Goal: Obtain resource: Obtain resource

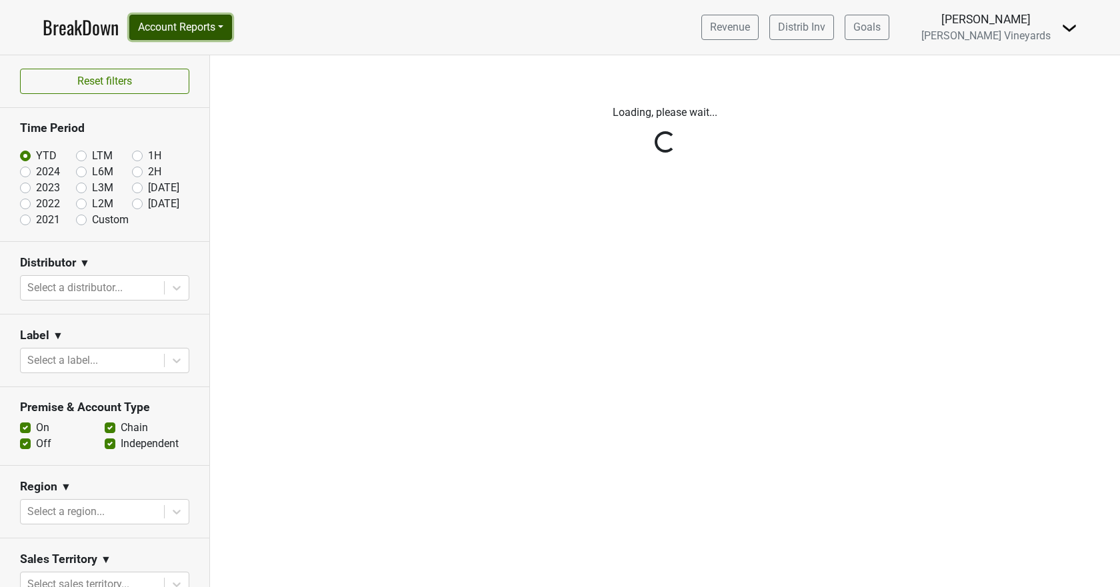
click at [211, 32] on button "Account Reports" at bounding box center [180, 27] width 103 height 25
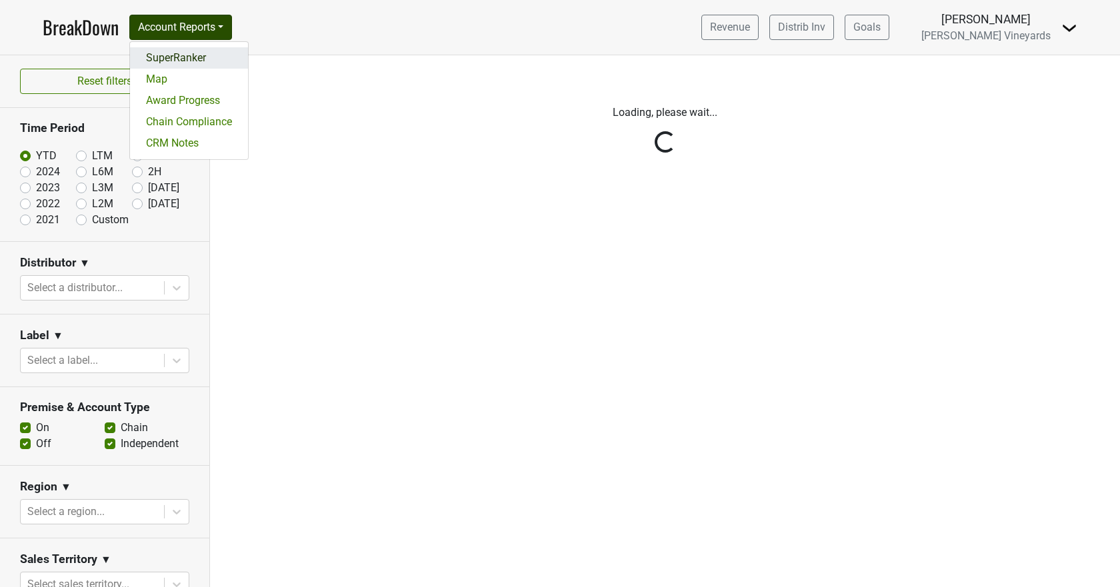
click at [207, 61] on link "SuperRanker" at bounding box center [189, 57] width 118 height 21
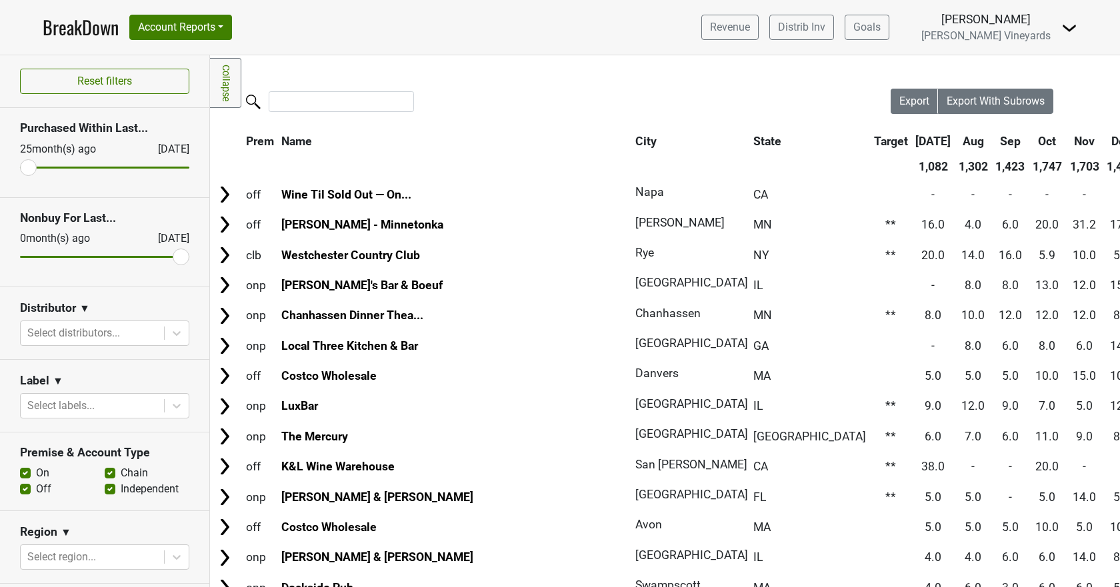
click at [76, 21] on link "BreakDown" at bounding box center [81, 27] width 76 height 28
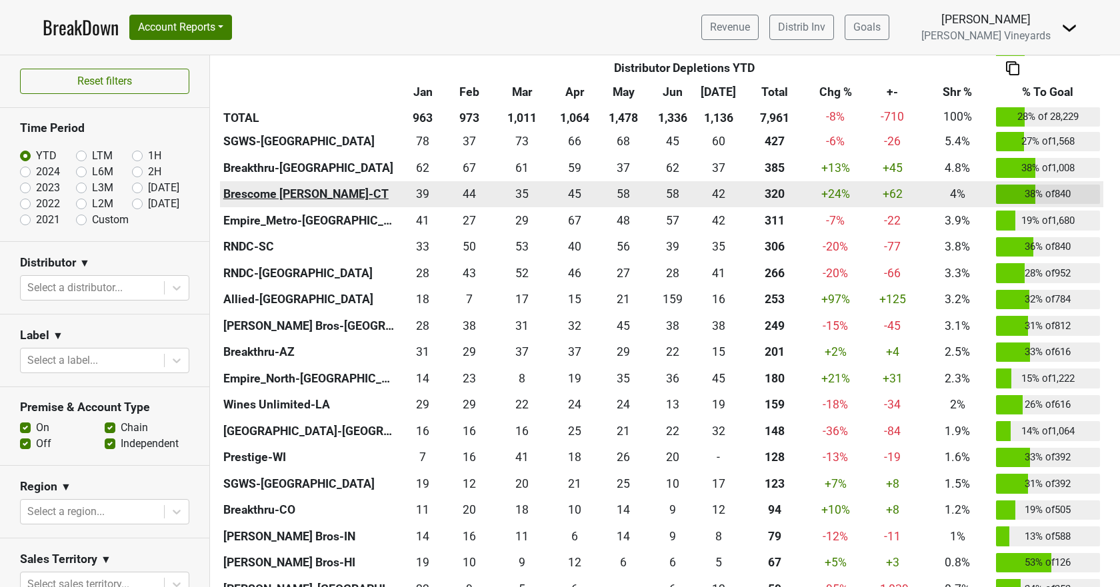
scroll to position [467, 0]
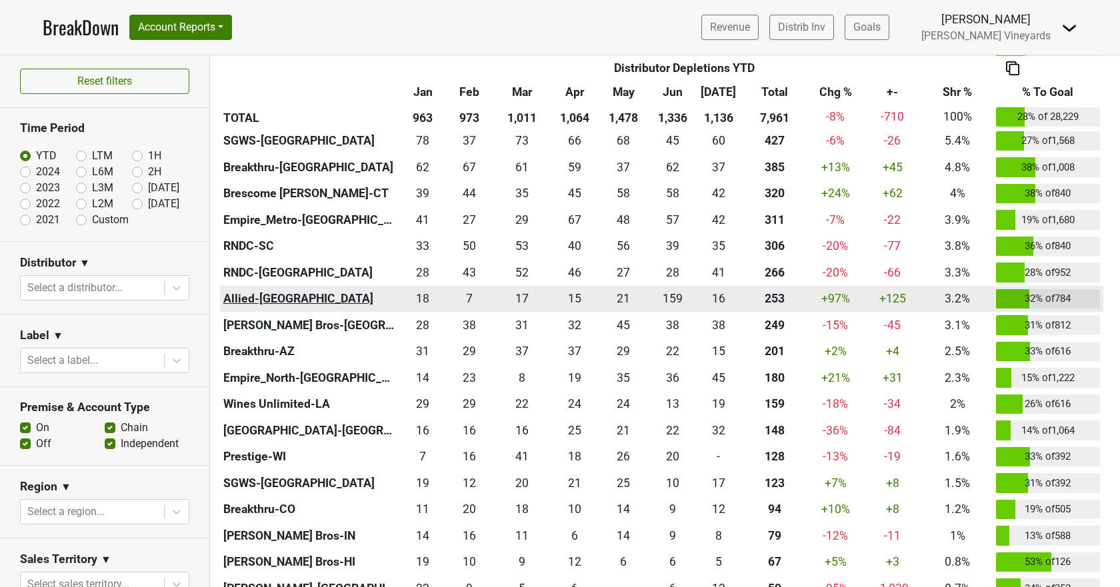
click at [245, 297] on th "Allied-NJ" at bounding box center [310, 299] width 180 height 27
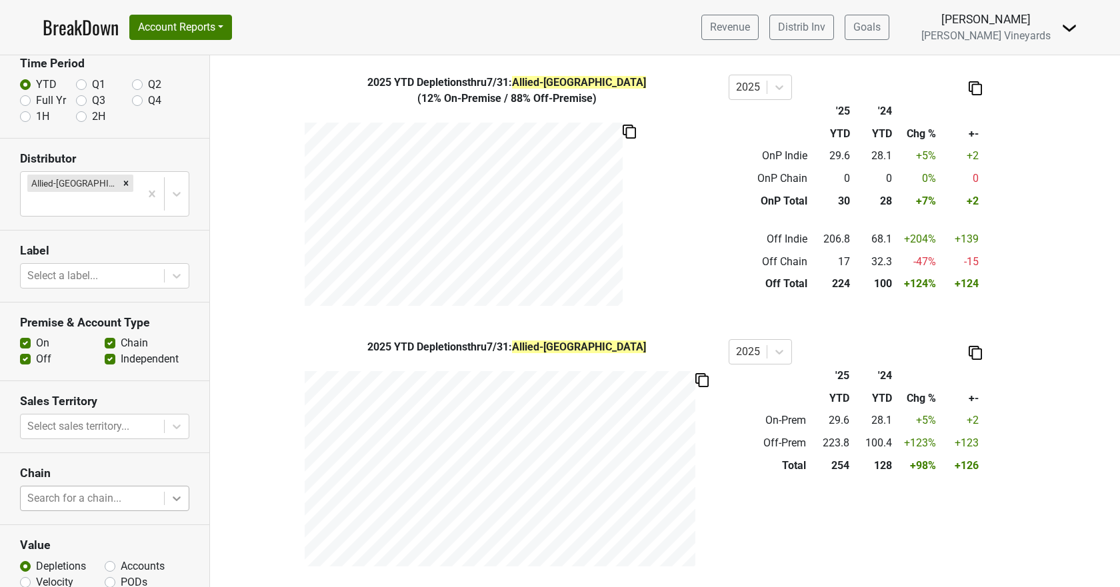
scroll to position [114, 0]
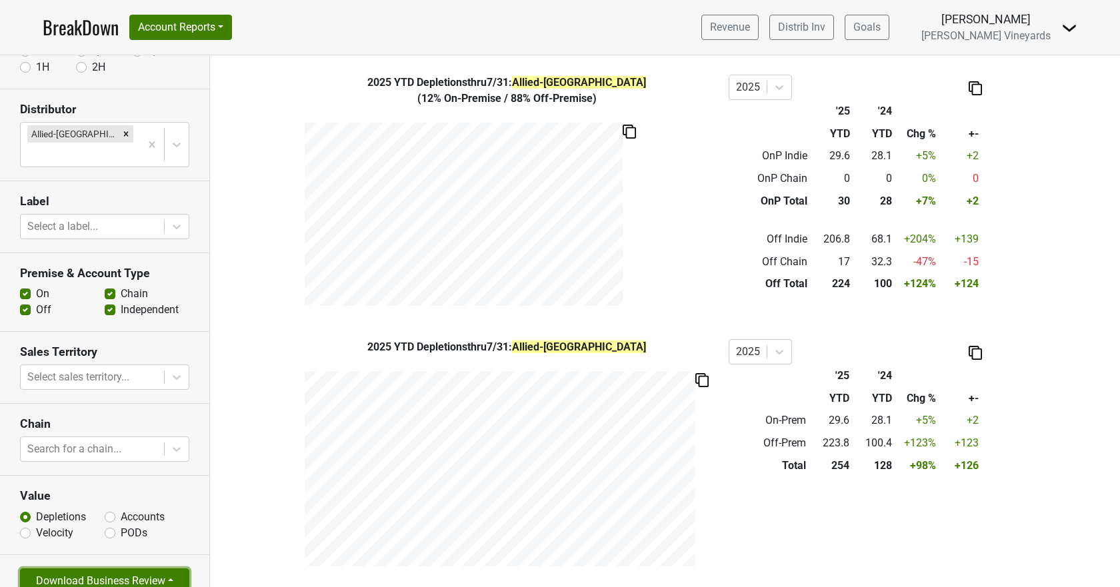
click at [118, 569] on button "Download Business Review" at bounding box center [104, 581] width 169 height 25
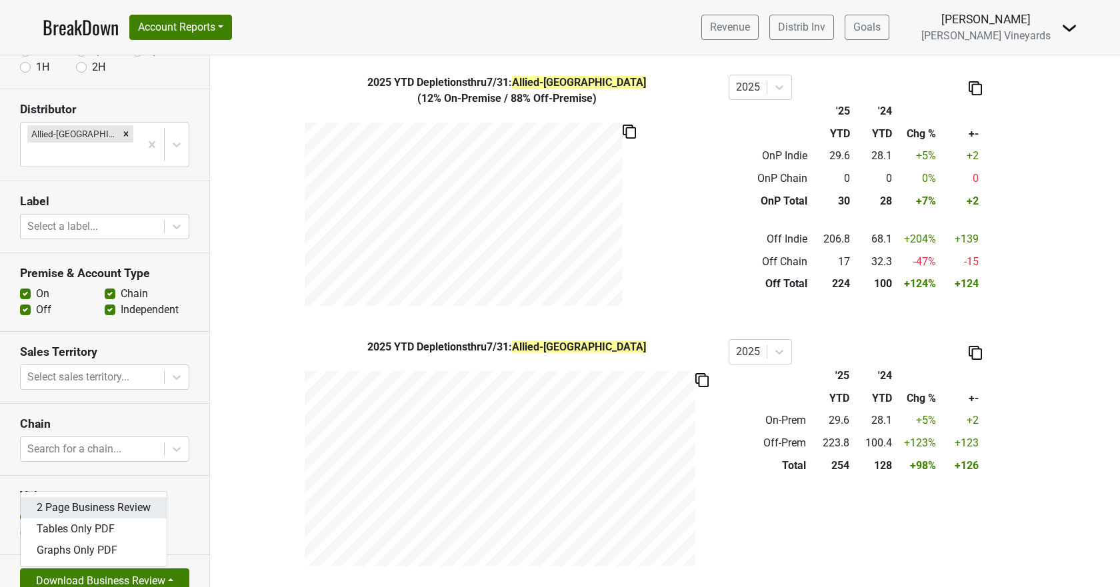
click at [143, 497] on link "2 Page Business Review" at bounding box center [94, 507] width 146 height 21
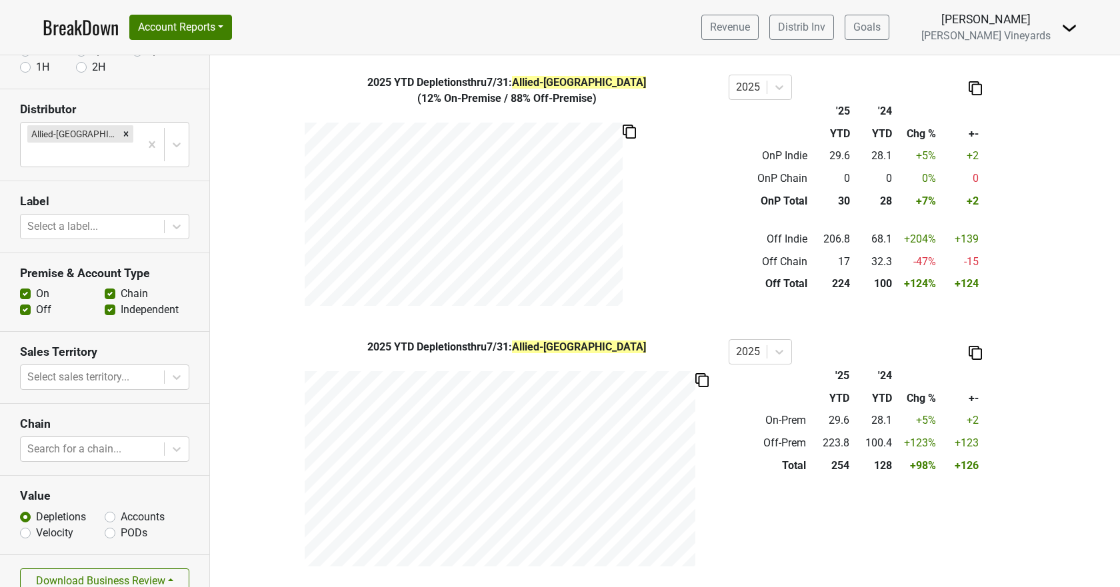
click at [63, 26] on link "BreakDown" at bounding box center [81, 27] width 76 height 28
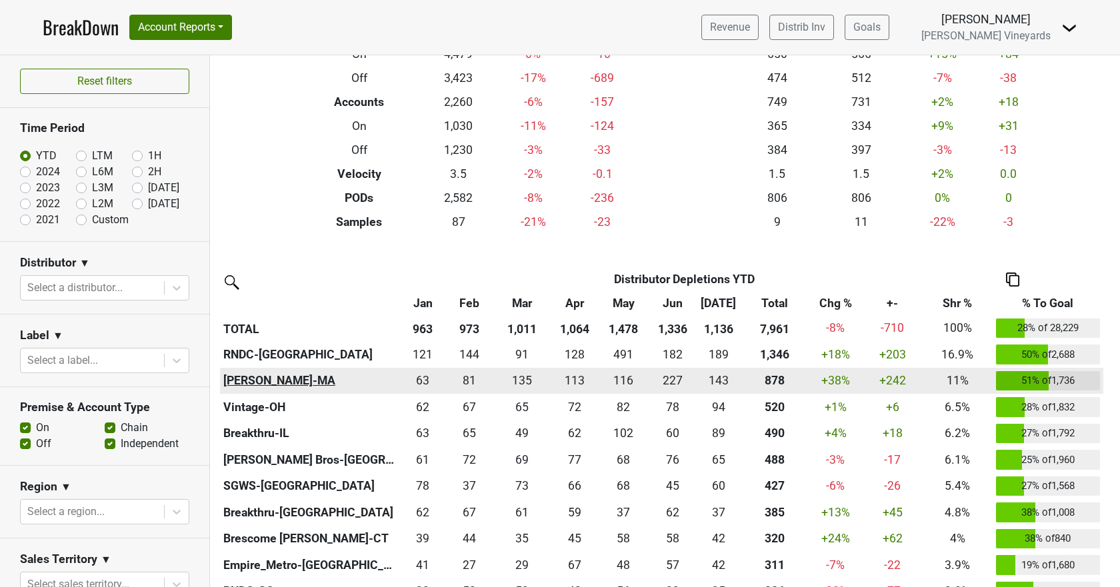
scroll to position [333, 0]
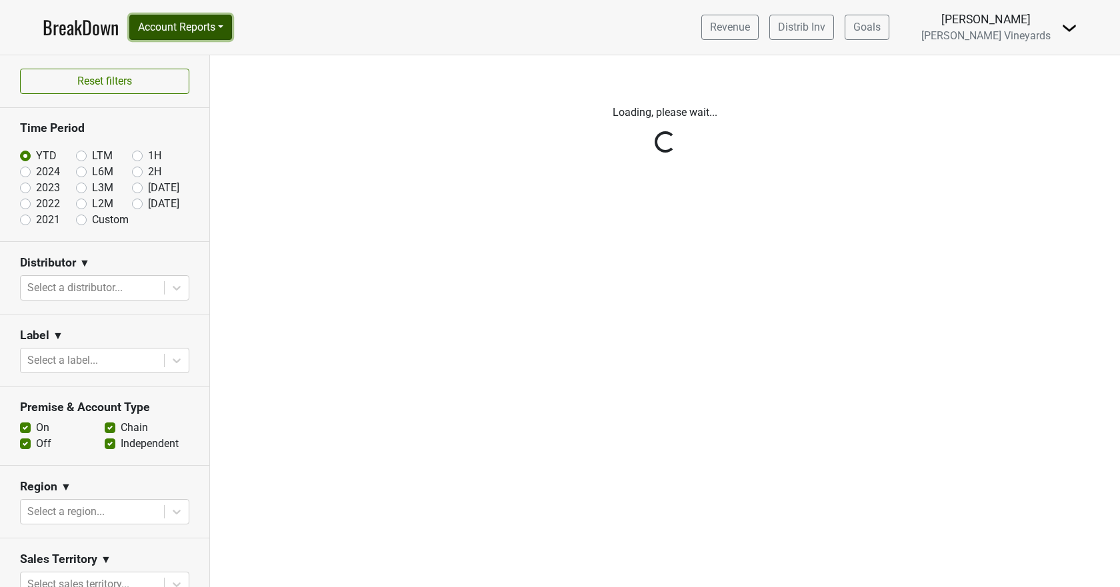
click at [182, 29] on button "Account Reports" at bounding box center [180, 27] width 103 height 25
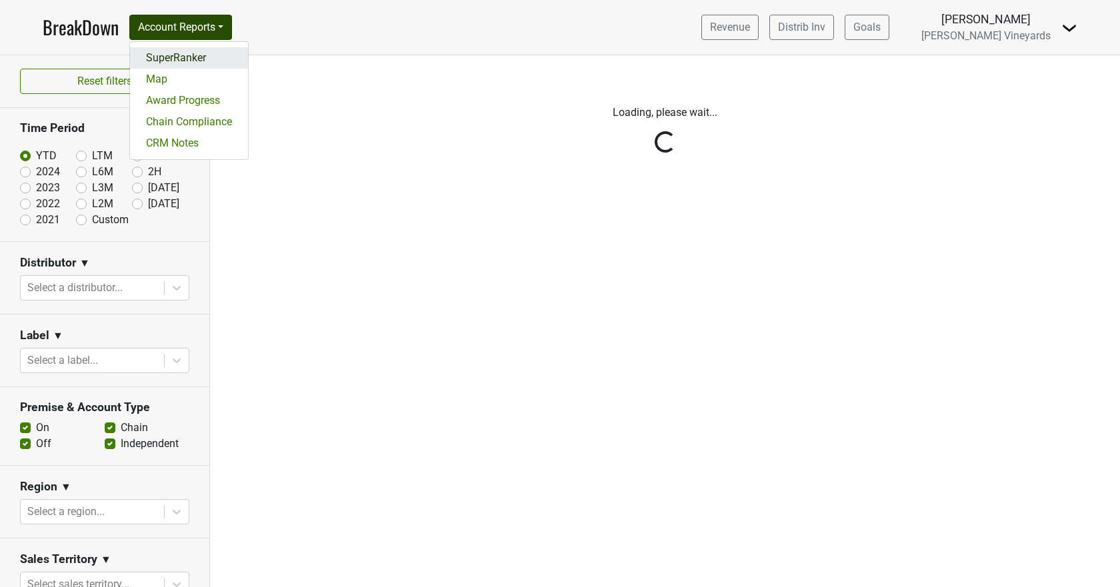
click at [183, 56] on link "SuperRanker" at bounding box center [189, 57] width 118 height 21
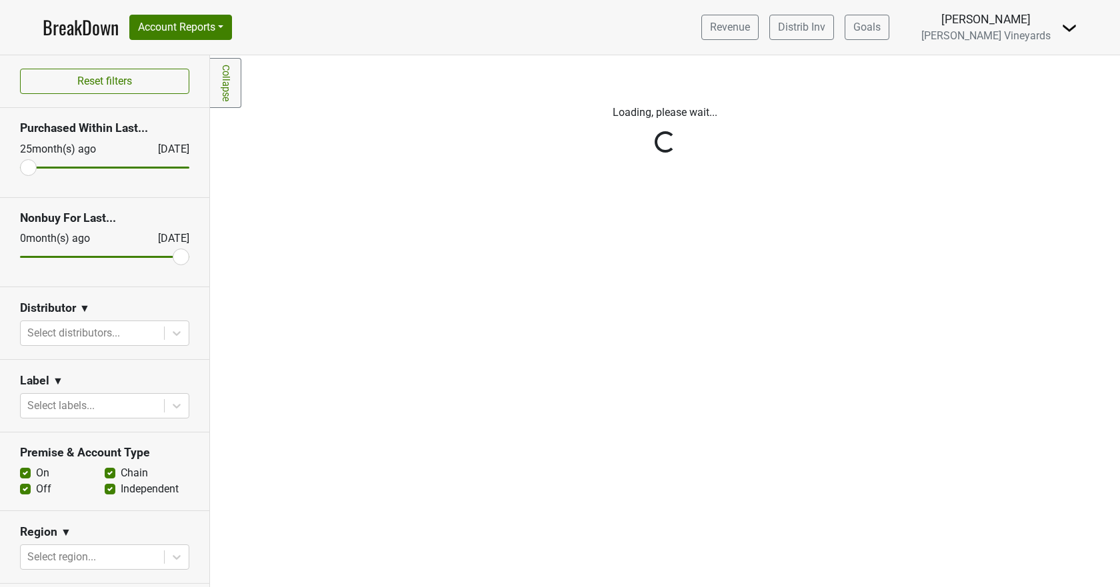
click at [166, 332] on div "Reset filters Purchased Within Last... [DATE] [DATE] Nonbuy For Last... [DATE] …" at bounding box center [105, 321] width 210 height 532
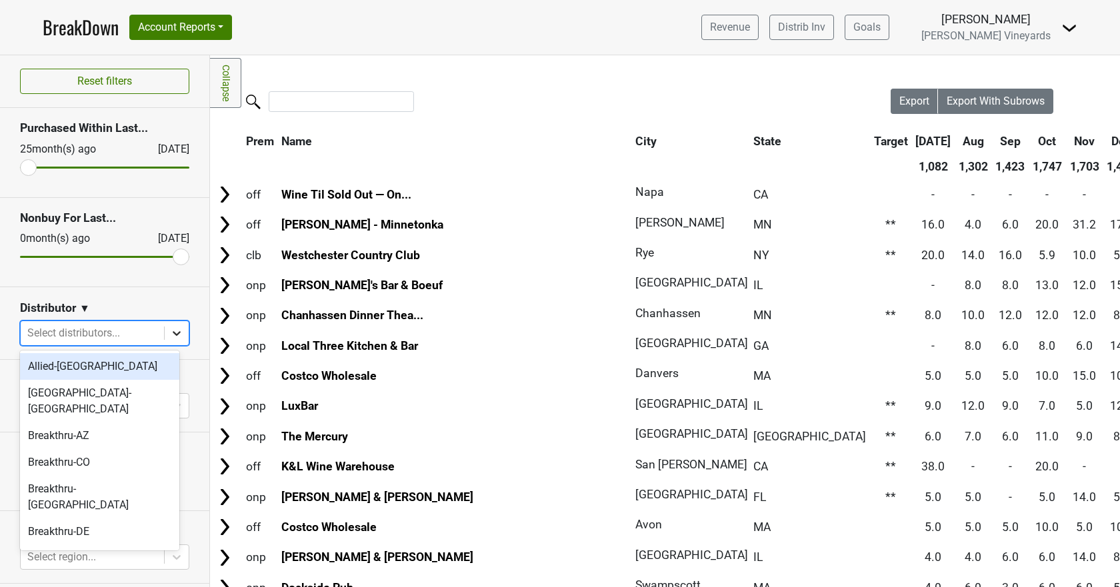
click at [171, 329] on icon at bounding box center [176, 333] width 13 height 13
click at [108, 369] on div "Allied-[GEOGRAPHIC_DATA]" at bounding box center [99, 366] width 159 height 27
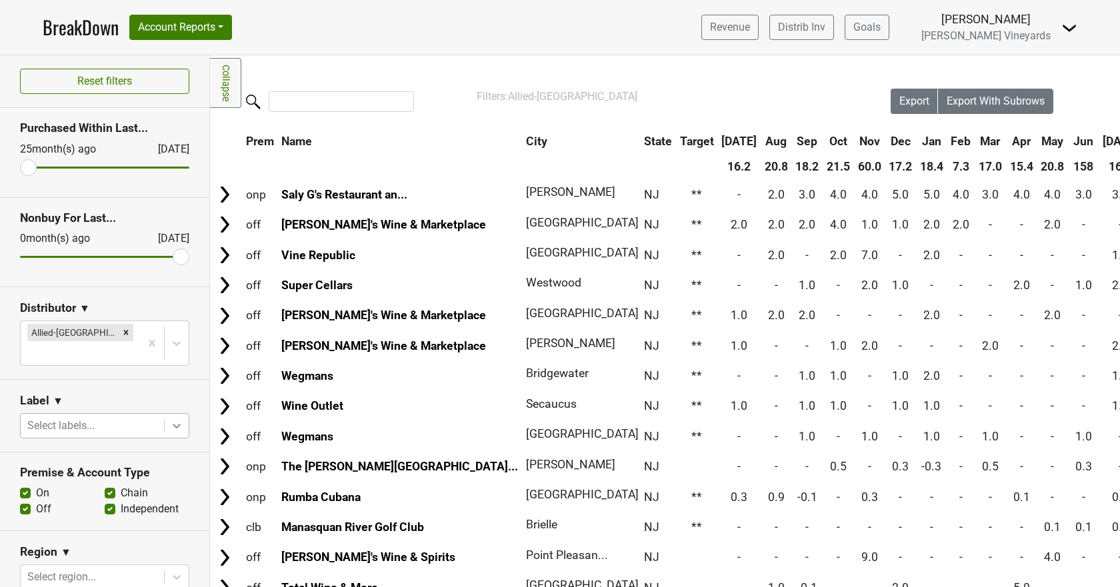
click at [170, 419] on icon at bounding box center [176, 425] width 13 height 13
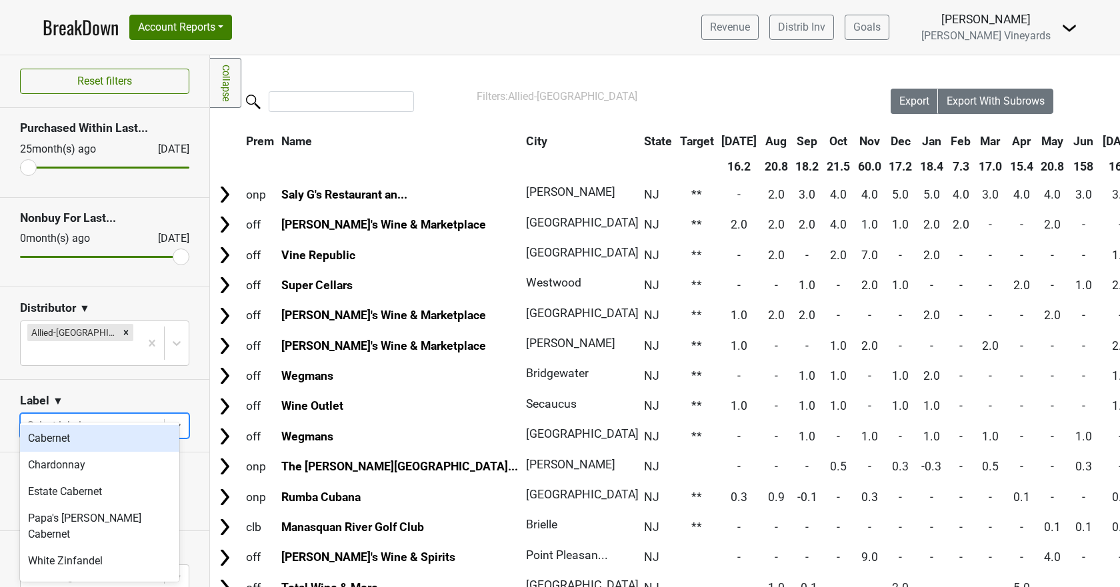
click at [145, 438] on div "Cabernet" at bounding box center [99, 438] width 159 height 27
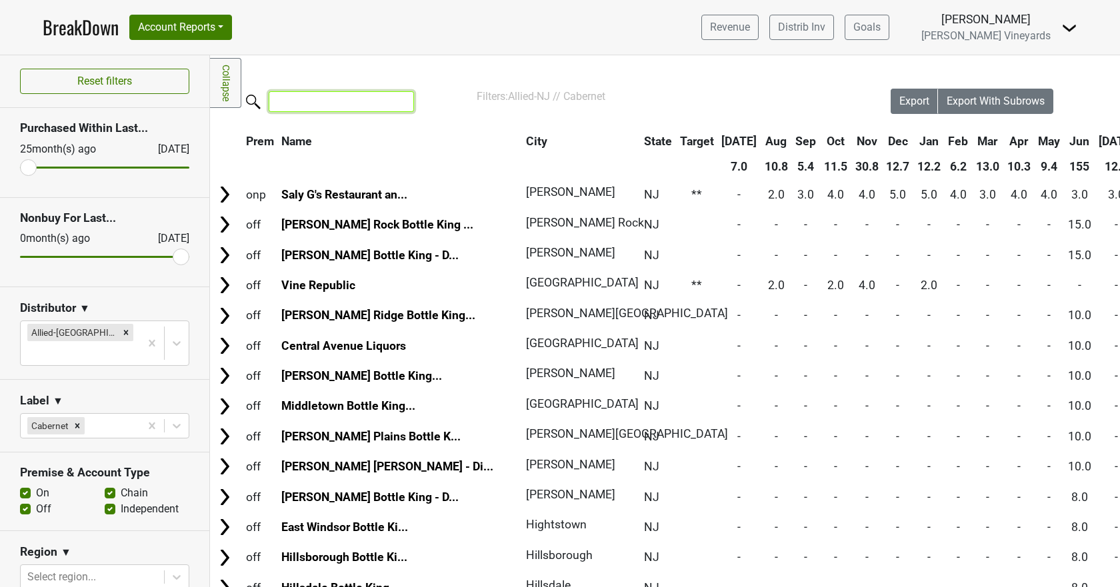
click at [351, 102] on input "search" at bounding box center [341, 101] width 145 height 21
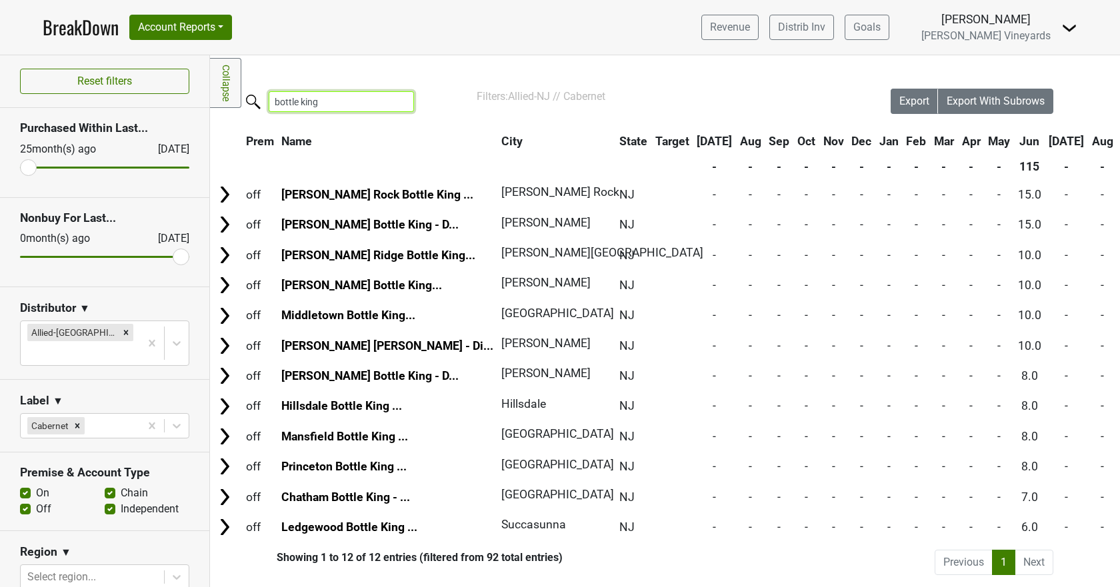
scroll to position [8, 0]
type input "bottle king"
click at [341, 91] on input "bottle king" at bounding box center [341, 101] width 145 height 21
